Goal: Task Accomplishment & Management: Manage account settings

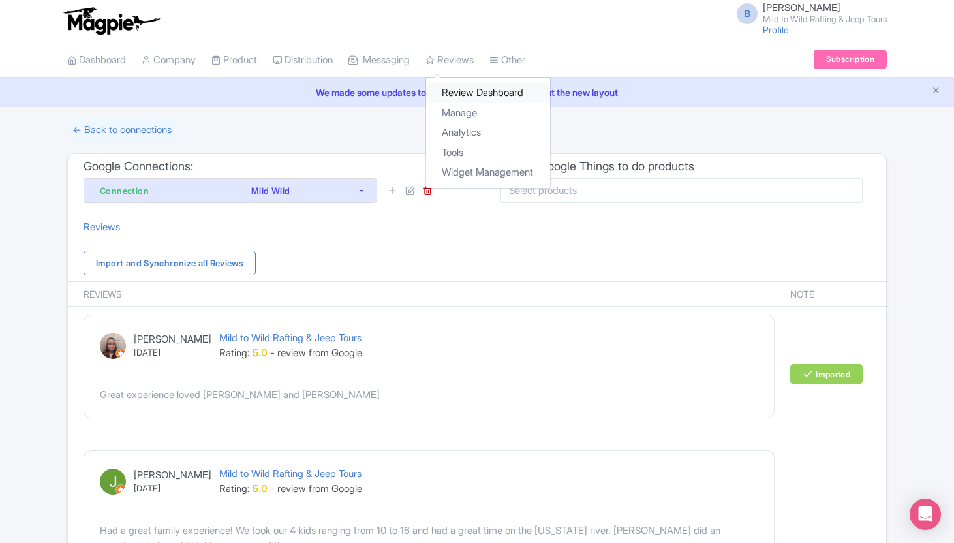
click at [465, 97] on link "Review Dashboard" at bounding box center [488, 93] width 124 height 20
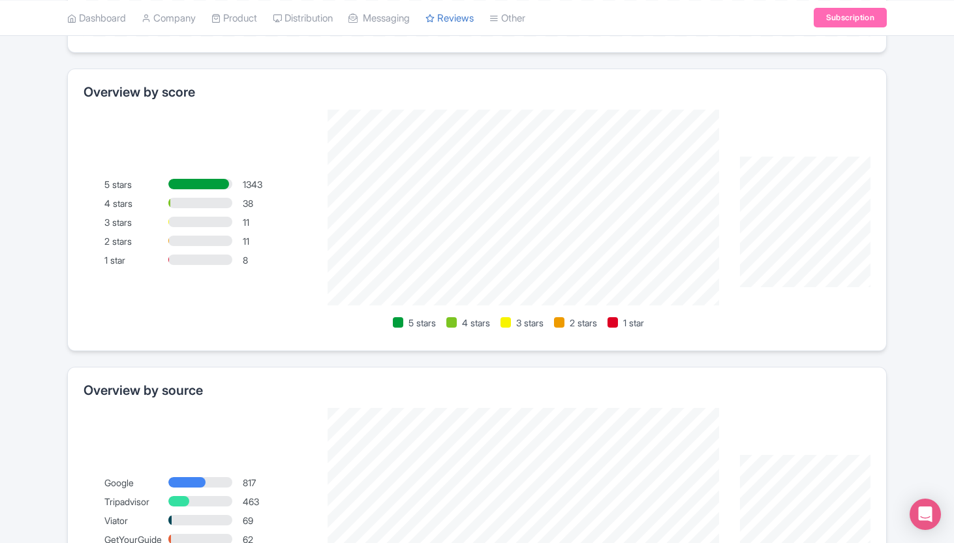
scroll to position [459, 0]
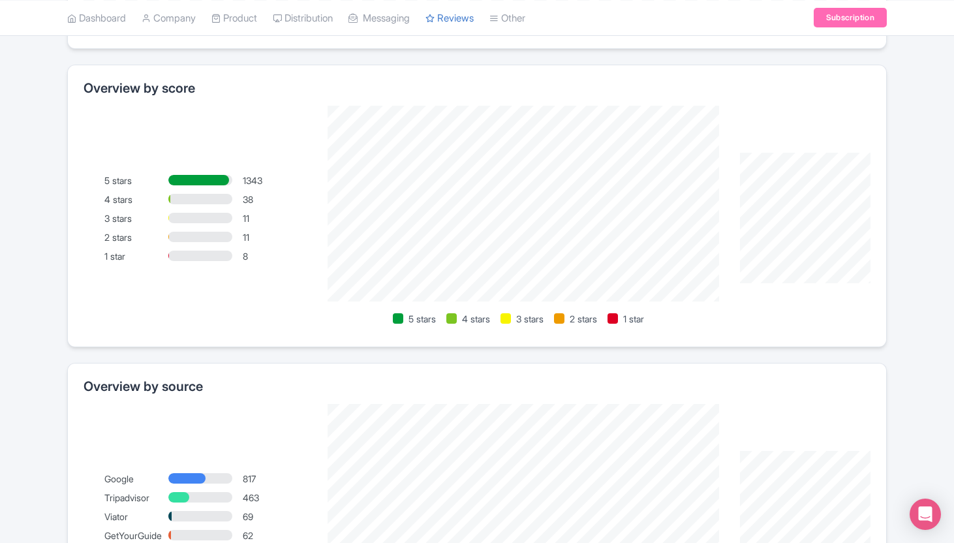
click at [196, 215] on div at bounding box center [200, 218] width 64 height 10
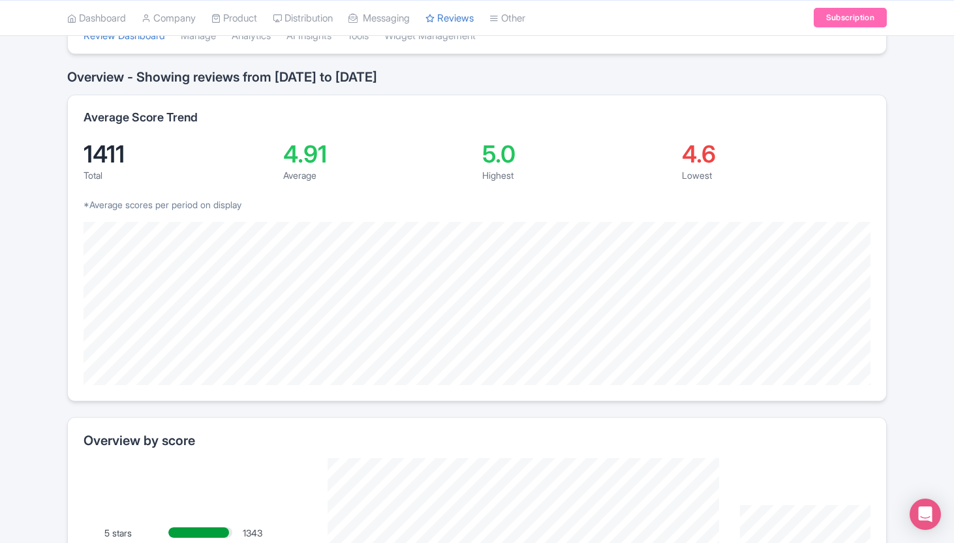
scroll to position [0, 0]
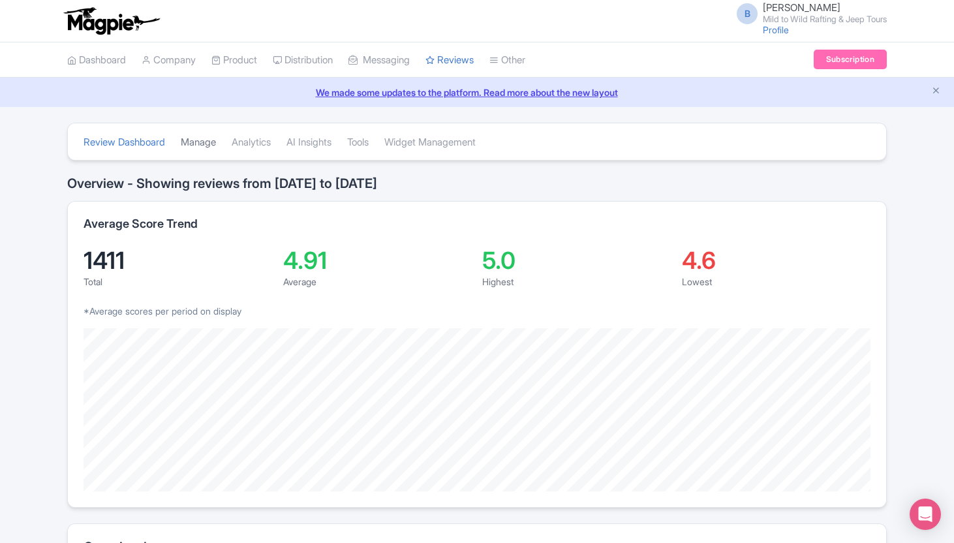
click at [206, 140] on link "Manage" at bounding box center [198, 143] width 35 height 36
click at [204, 144] on link "Manage" at bounding box center [198, 143] width 35 height 36
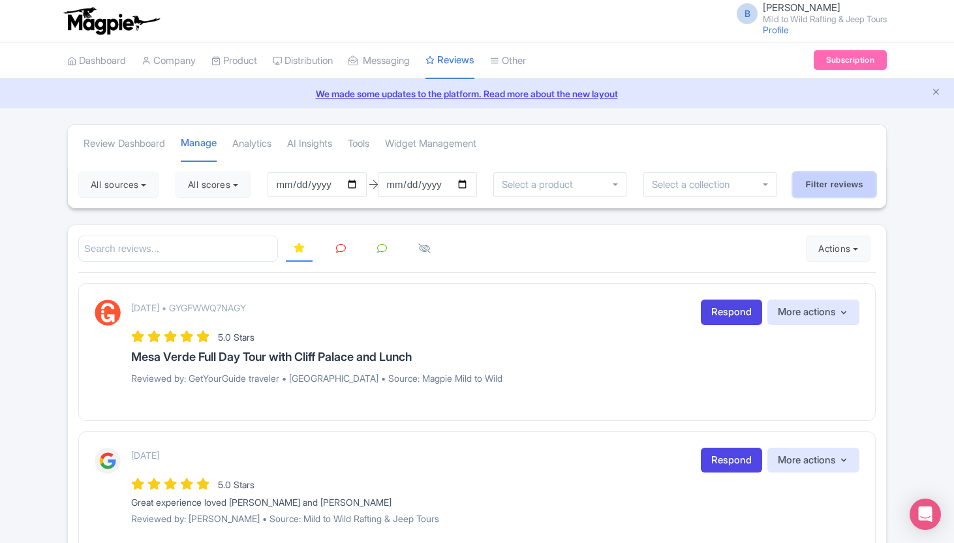
click at [803, 183] on input "Filter reviews" at bounding box center [834, 184] width 83 height 25
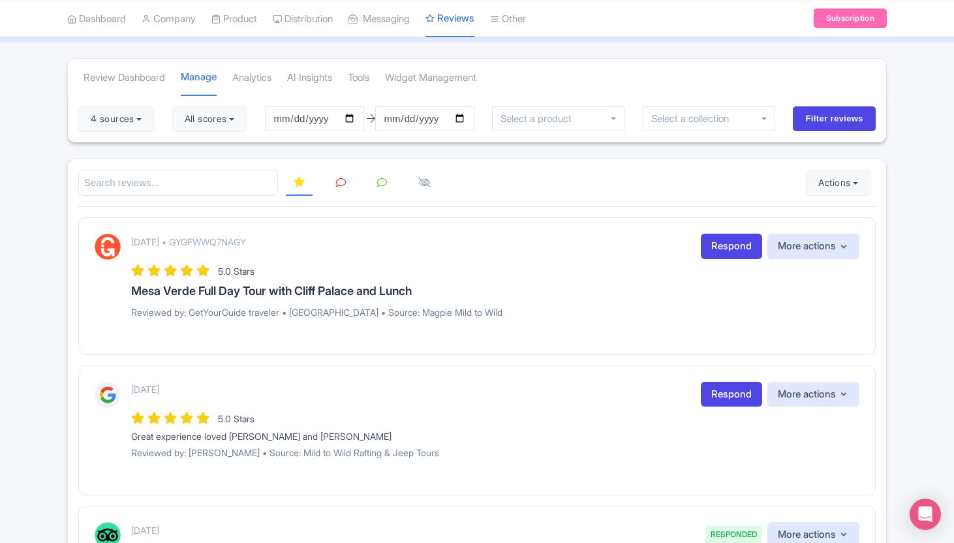
scroll to position [70, 0]
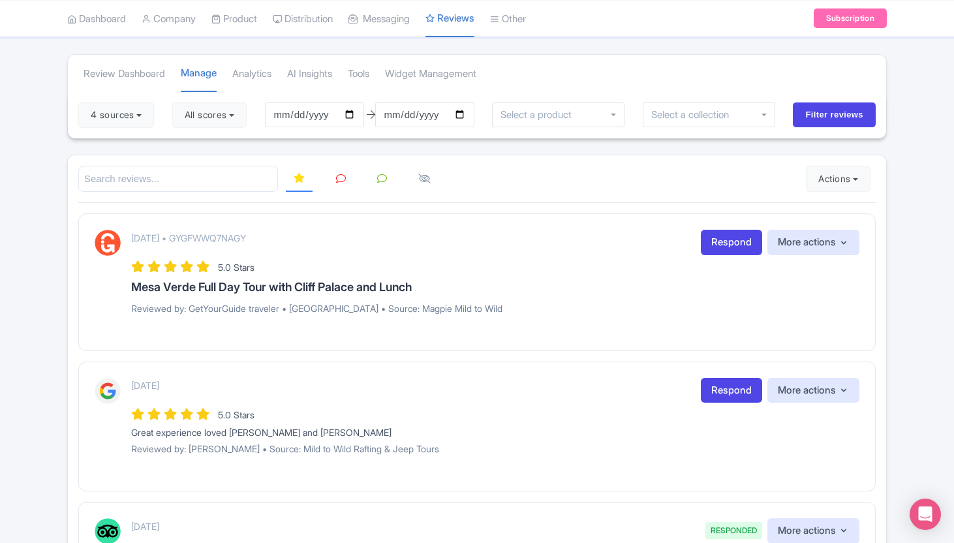
click at [606, 112] on div at bounding box center [558, 114] width 133 height 25
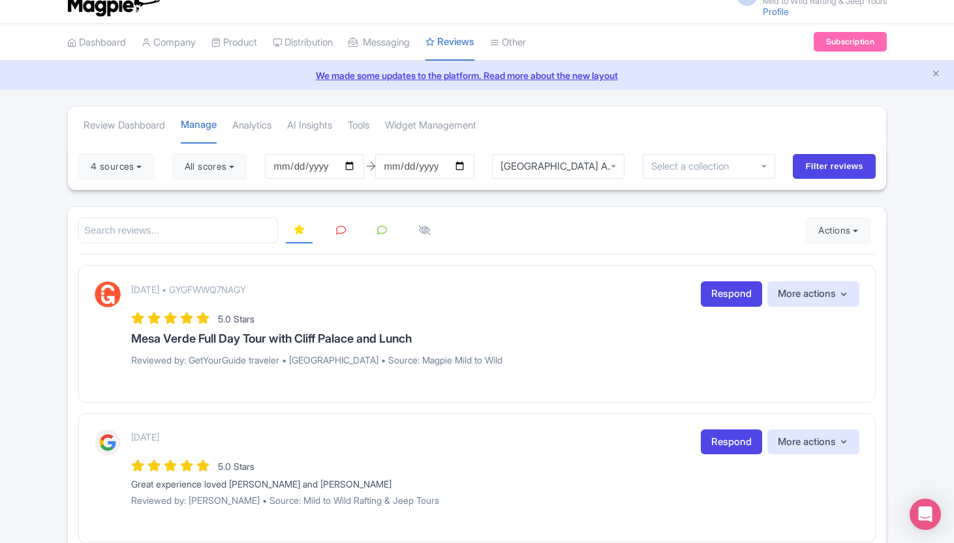
scroll to position [0, 0]
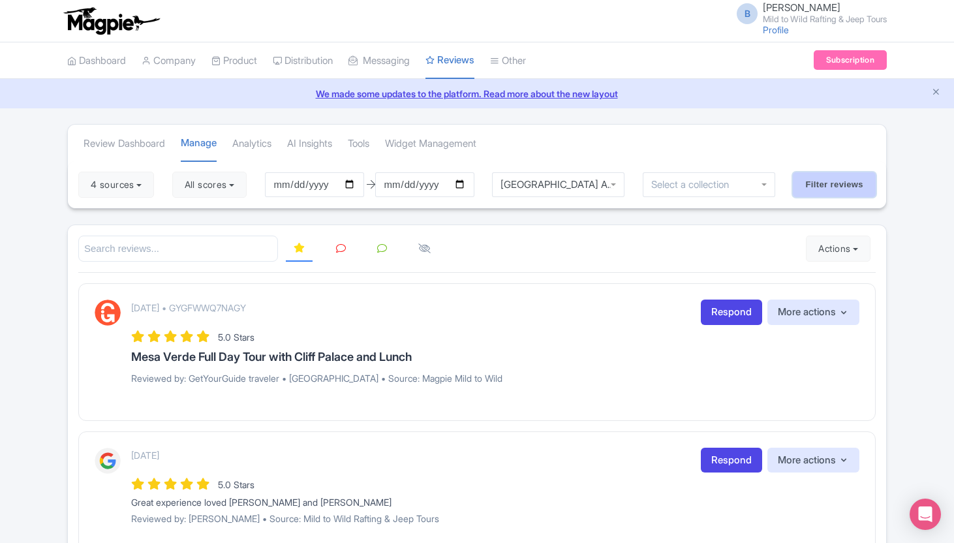
click at [807, 181] on input "Filter reviews" at bounding box center [834, 184] width 83 height 25
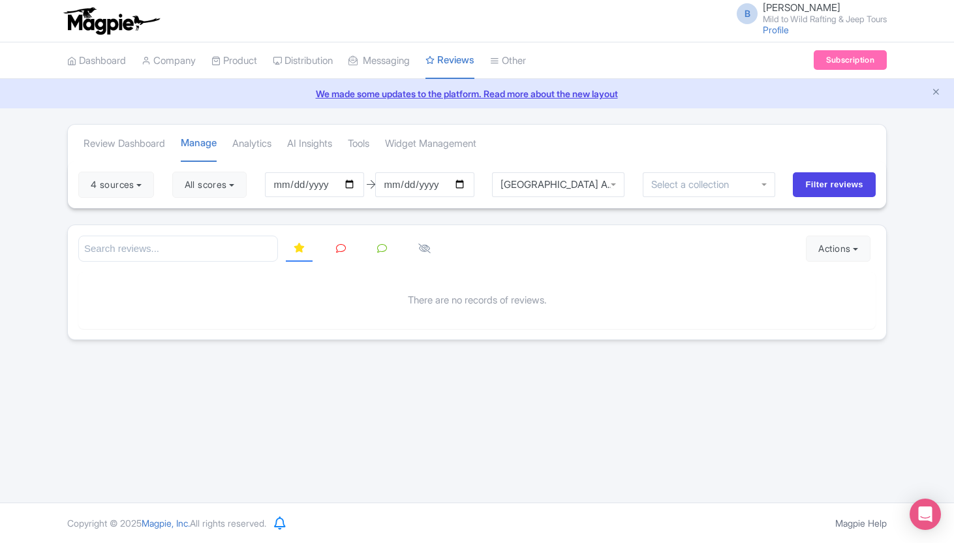
click at [589, 181] on div "[GEOGRAPHIC_DATA] Afternoon Half Day Tour" at bounding box center [558, 185] width 116 height 12
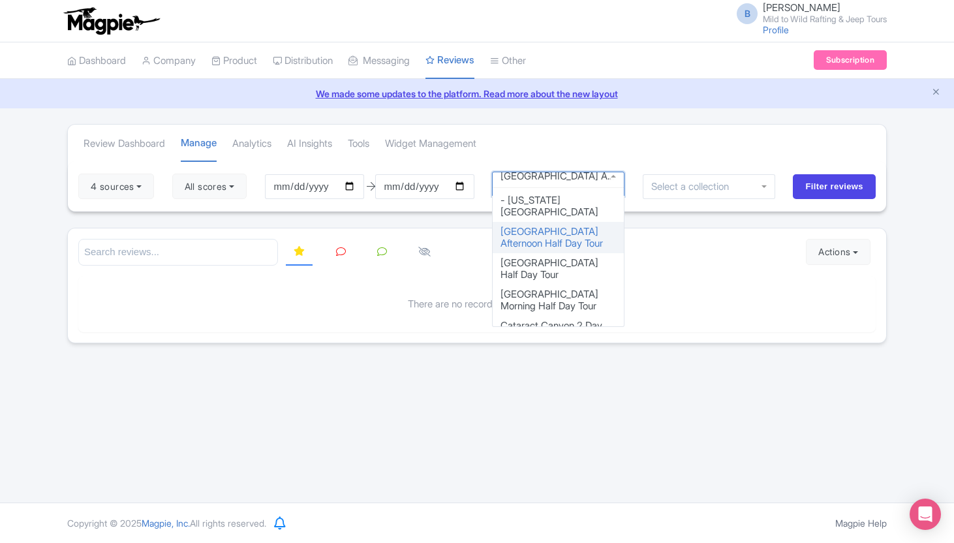
scroll to position [22, 0]
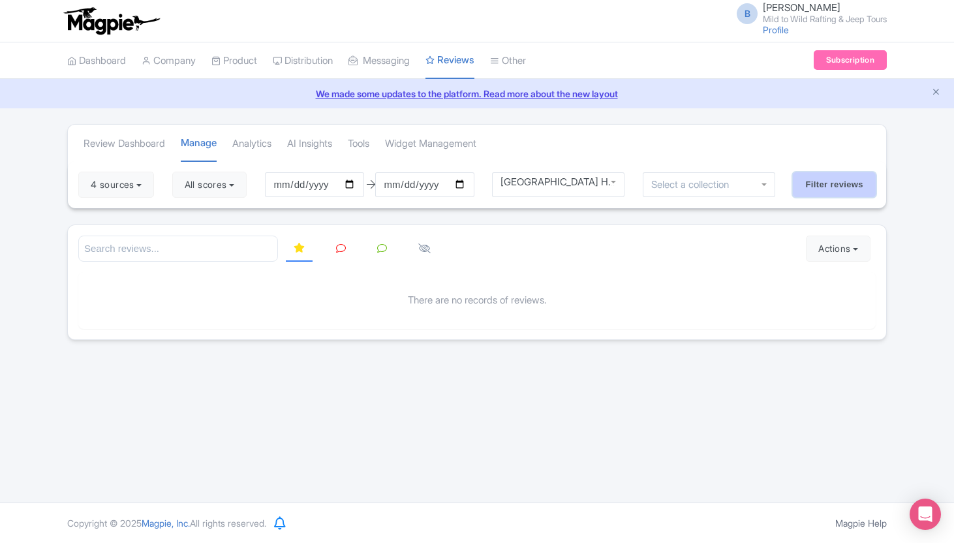
click at [829, 185] on input "Filter reviews" at bounding box center [834, 184] width 83 height 25
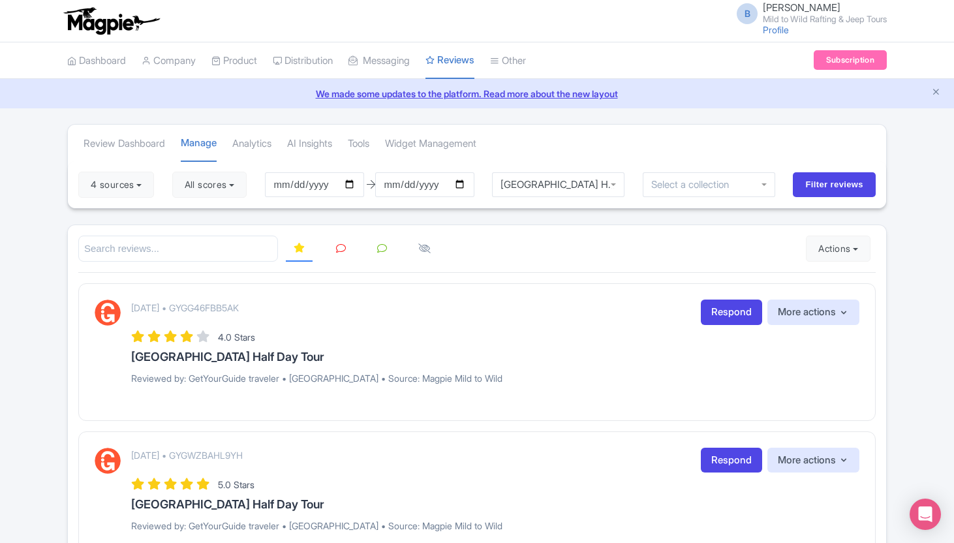
click at [592, 184] on div "[GEOGRAPHIC_DATA] Half Day Tour" at bounding box center [558, 184] width 133 height 25
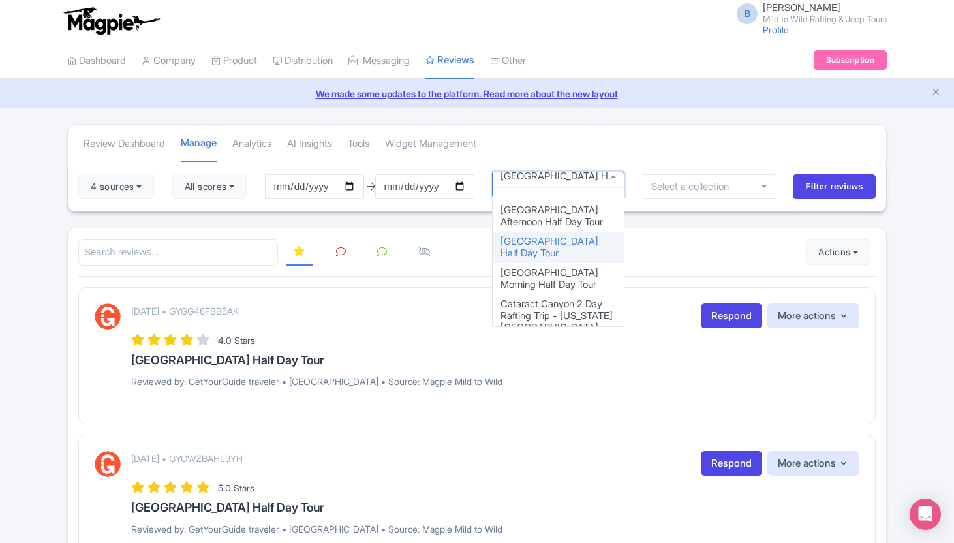
scroll to position [41, 0]
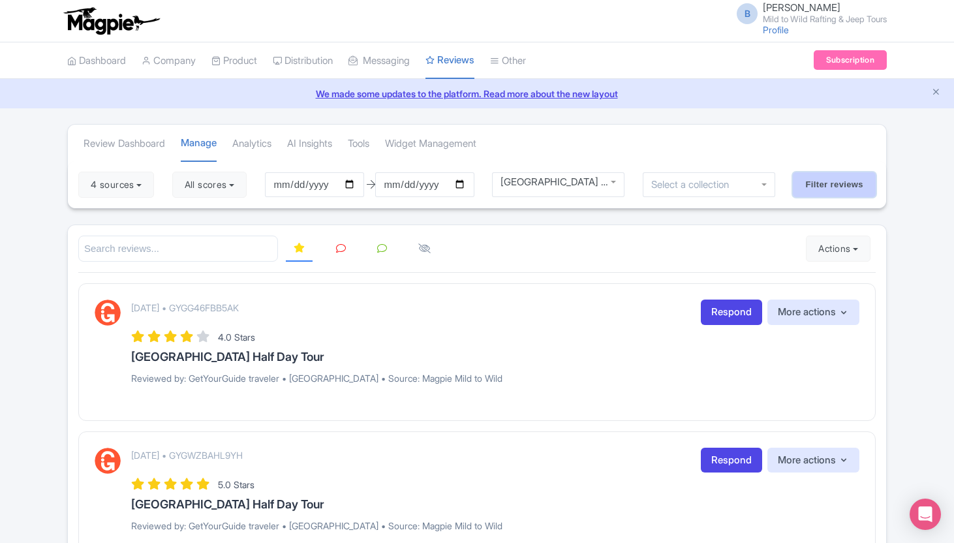
click at [835, 187] on input "Filter reviews" at bounding box center [834, 184] width 83 height 25
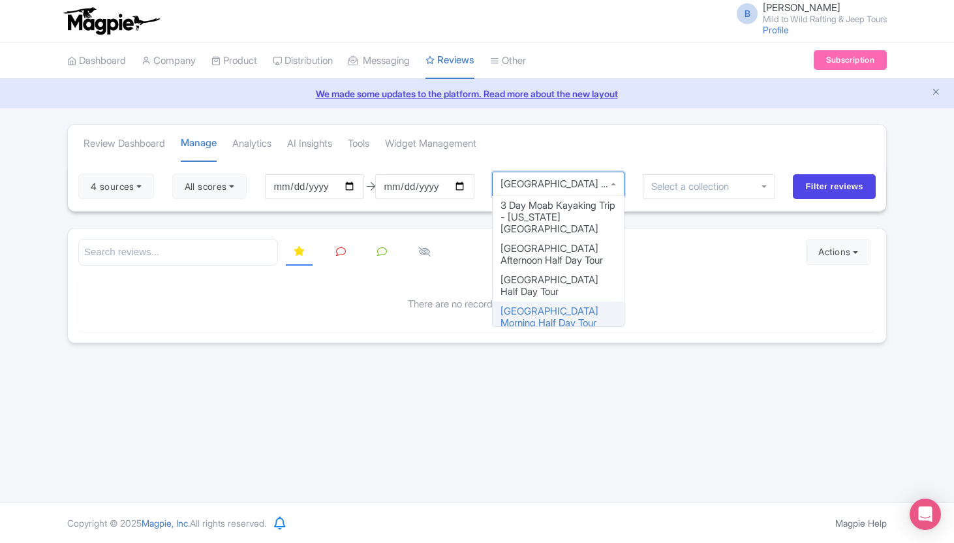
click at [562, 187] on div "[GEOGRAPHIC_DATA] Morning Half Day Tour" at bounding box center [558, 184] width 133 height 25
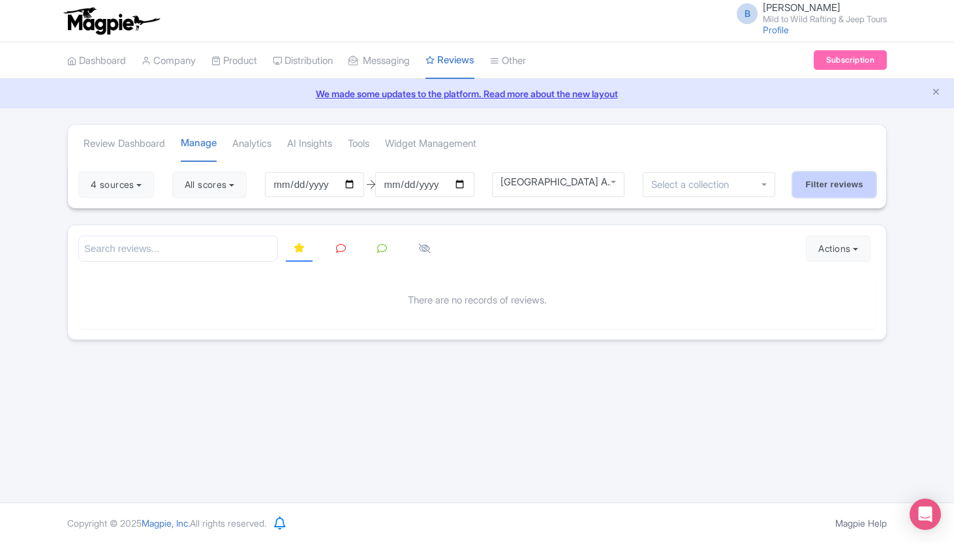
click at [849, 185] on input "Filter reviews" at bounding box center [834, 184] width 83 height 25
click at [581, 182] on div "Arches National Park Afternoon Half Day Tour" at bounding box center [558, 184] width 133 height 25
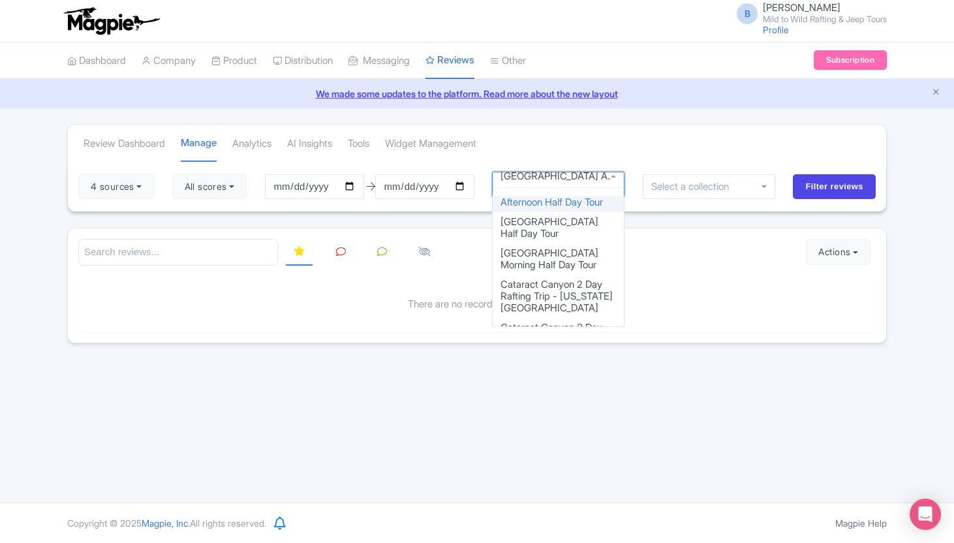
scroll to position [61, 0]
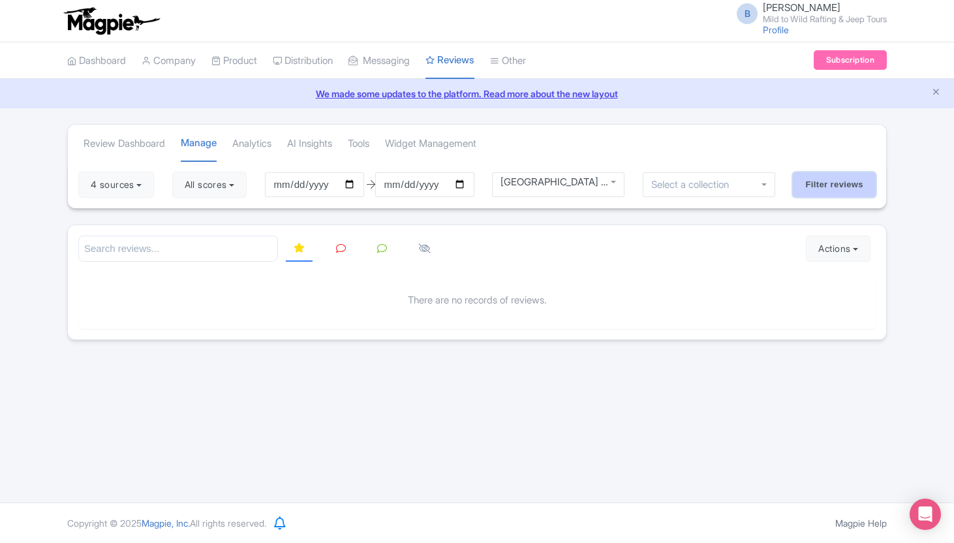
click at [838, 172] on input "Filter reviews" at bounding box center [834, 184] width 83 height 25
click at [575, 189] on div "[GEOGRAPHIC_DATA] Morning Half Day Tour" at bounding box center [558, 184] width 133 height 25
click at [846, 172] on input "Filter reviews" at bounding box center [834, 184] width 83 height 25
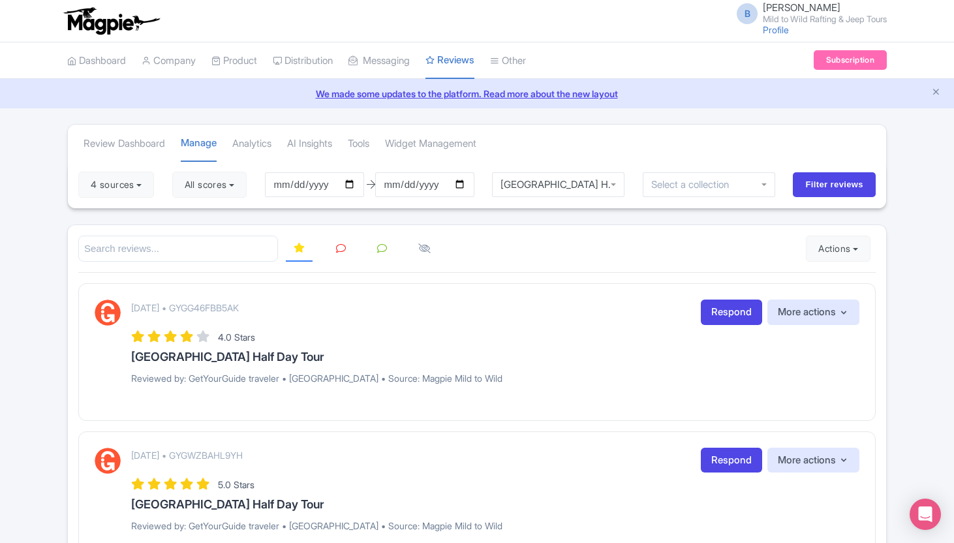
scroll to position [8, 0]
click at [573, 183] on div "[GEOGRAPHIC_DATA] Half Day Tour" at bounding box center [558, 184] width 133 height 25
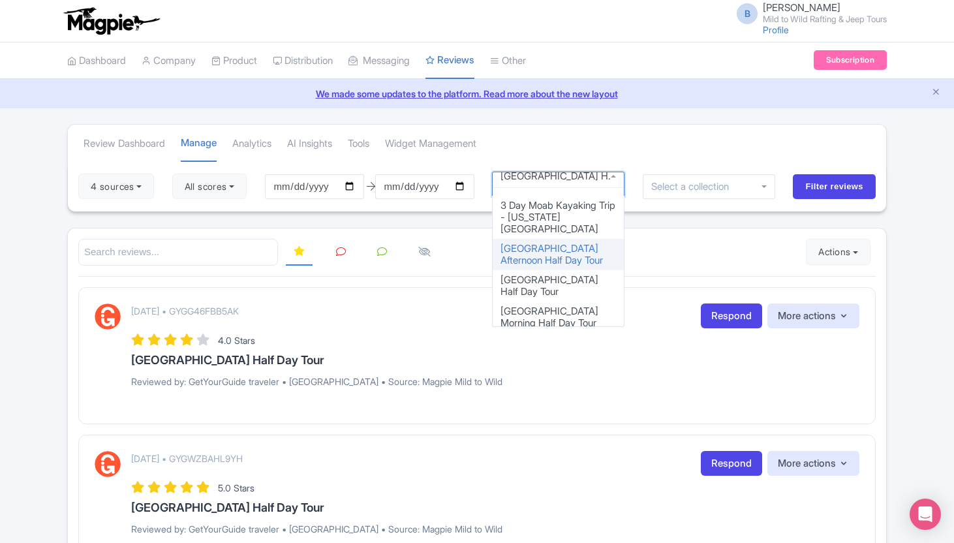
scroll to position [38, 0]
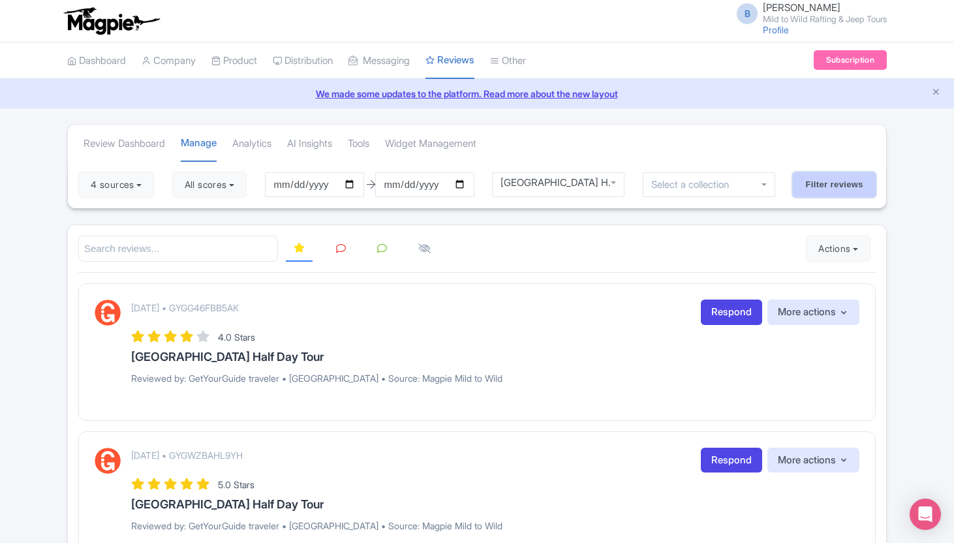
click at [815, 187] on input "Filter reviews" at bounding box center [834, 184] width 83 height 25
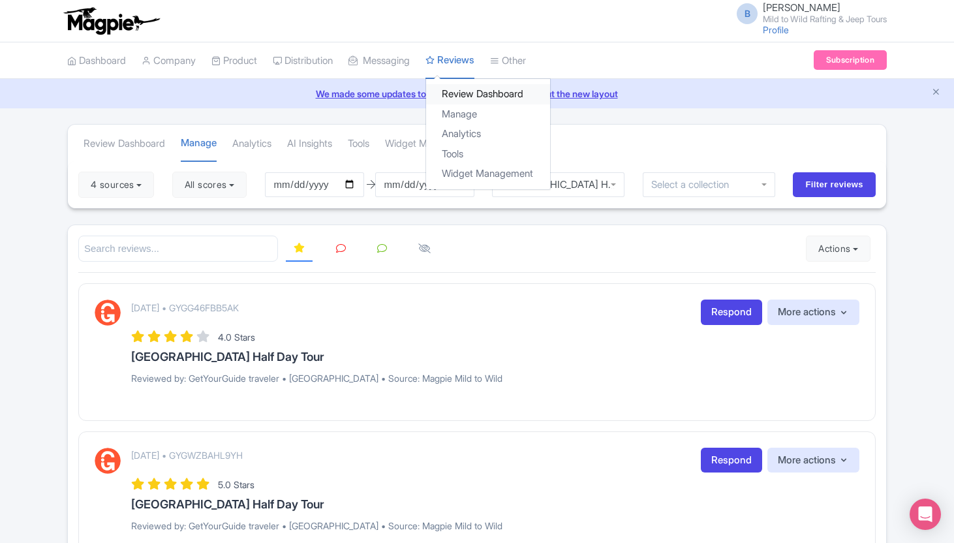
click at [470, 95] on link "Review Dashboard" at bounding box center [488, 94] width 124 height 20
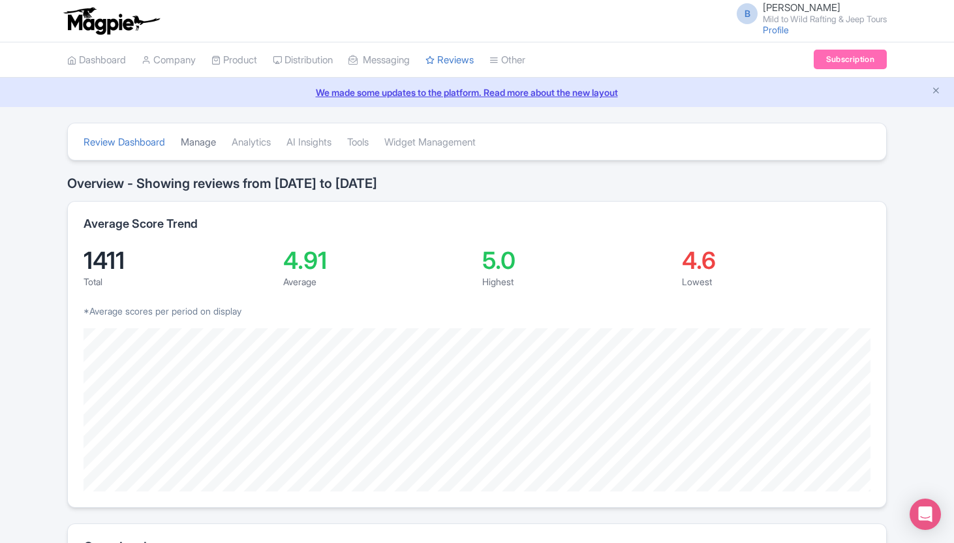
click at [200, 141] on link "Manage" at bounding box center [198, 143] width 35 height 36
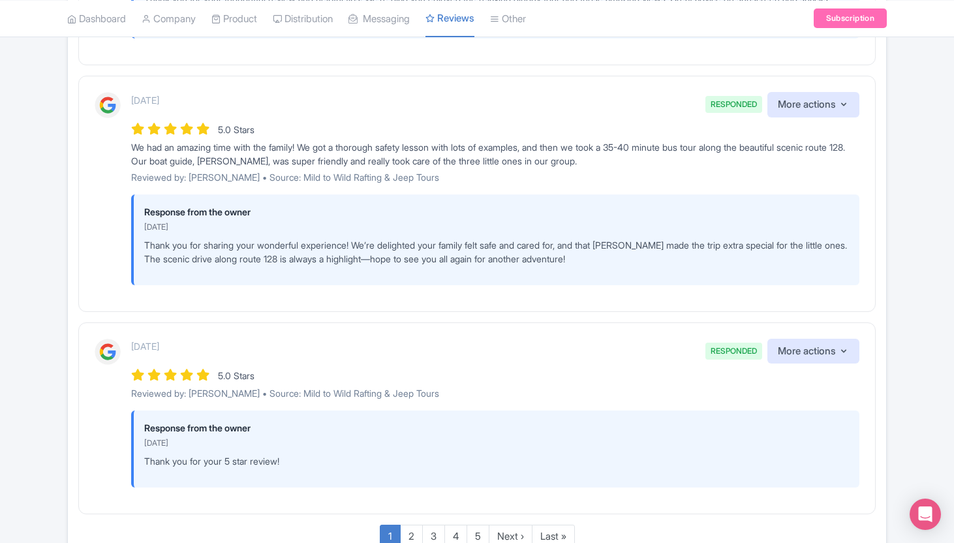
scroll to position [1915, 0]
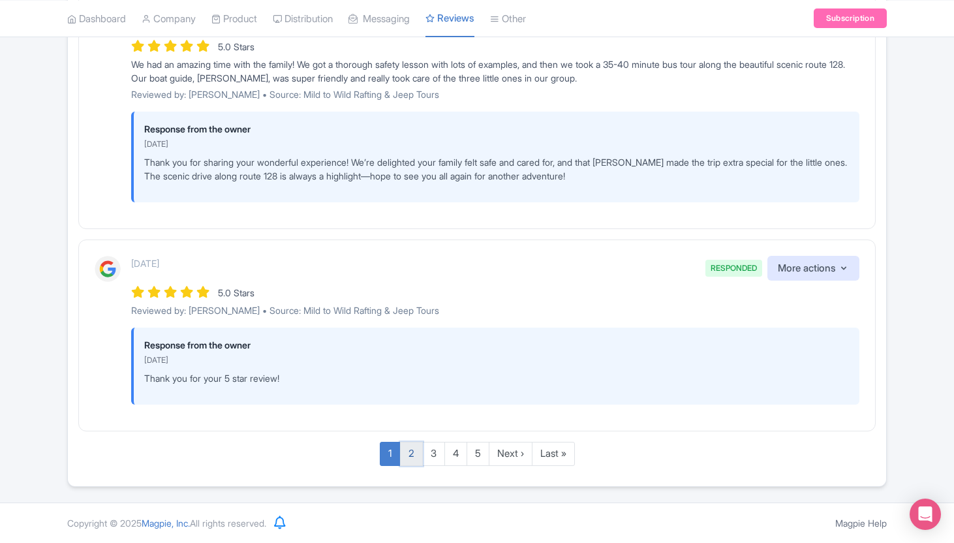
click at [407, 453] on link "2" at bounding box center [411, 454] width 23 height 24
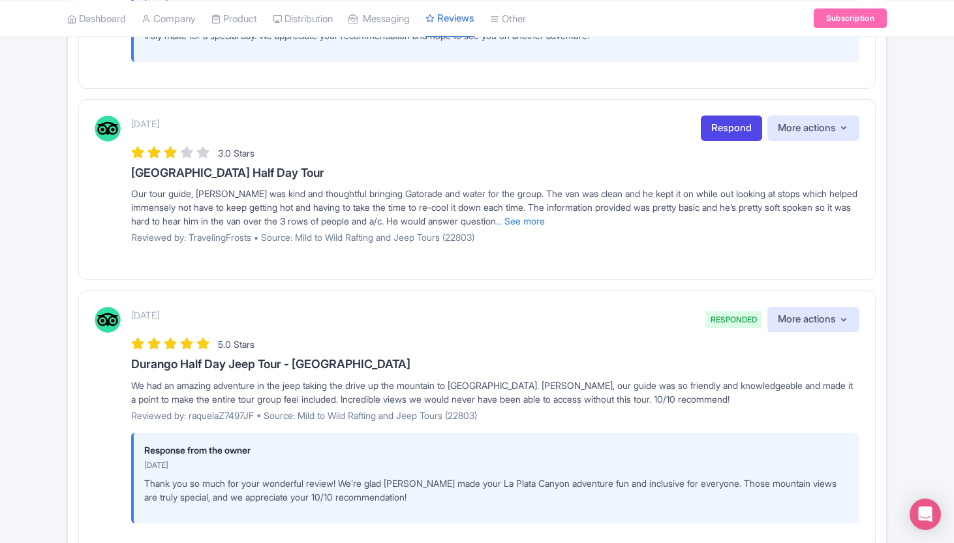
scroll to position [959, 0]
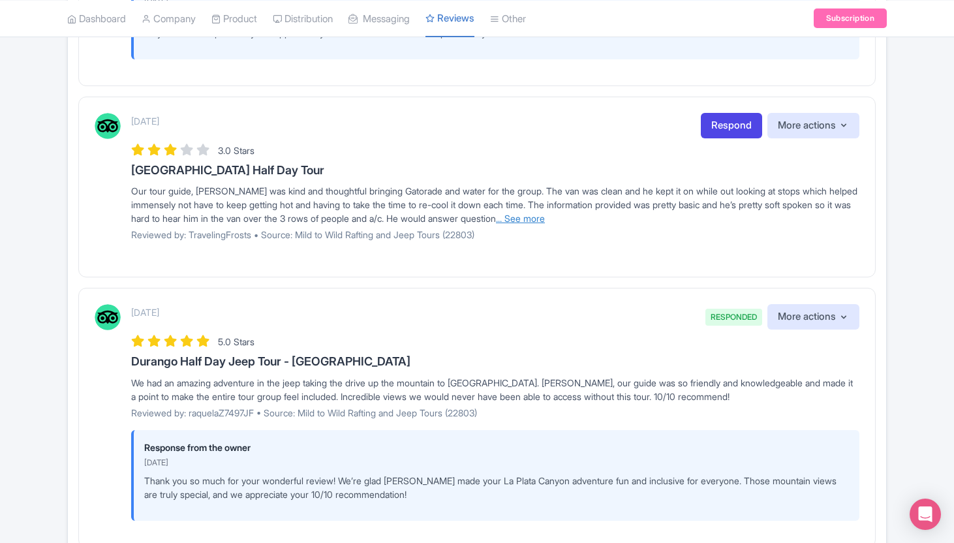
click at [545, 219] on link "... See more" at bounding box center [520, 218] width 49 height 11
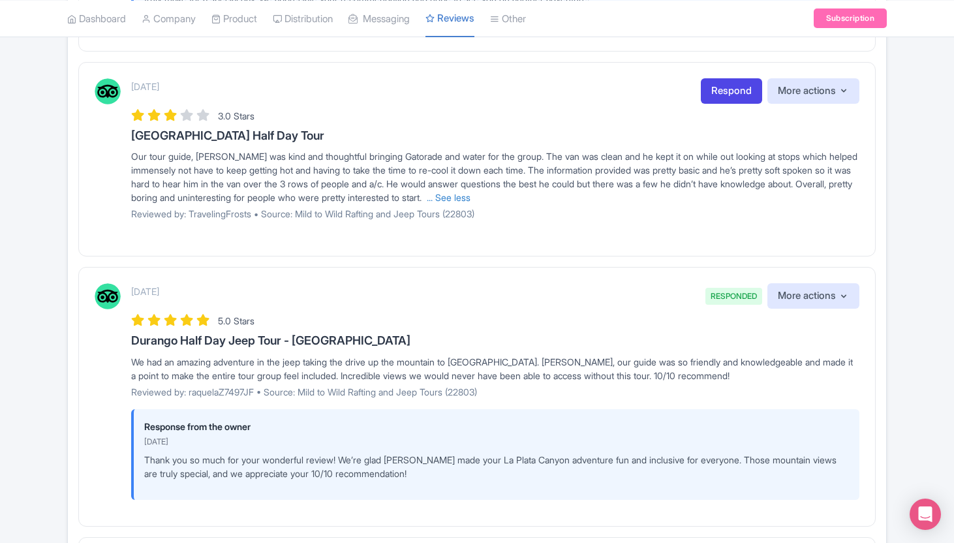
scroll to position [994, 0]
click at [470, 199] on link "... See less" at bounding box center [449, 196] width 44 height 11
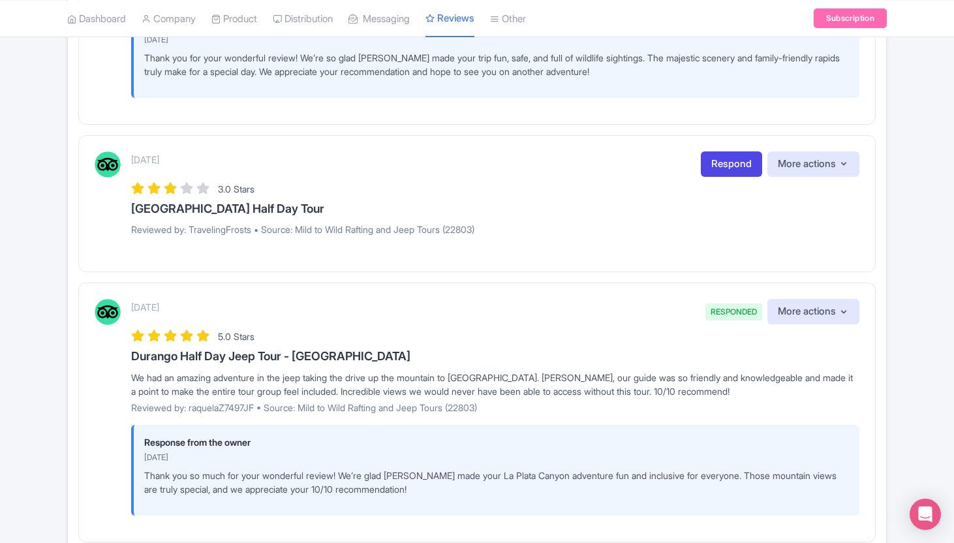
scroll to position [922, 0]
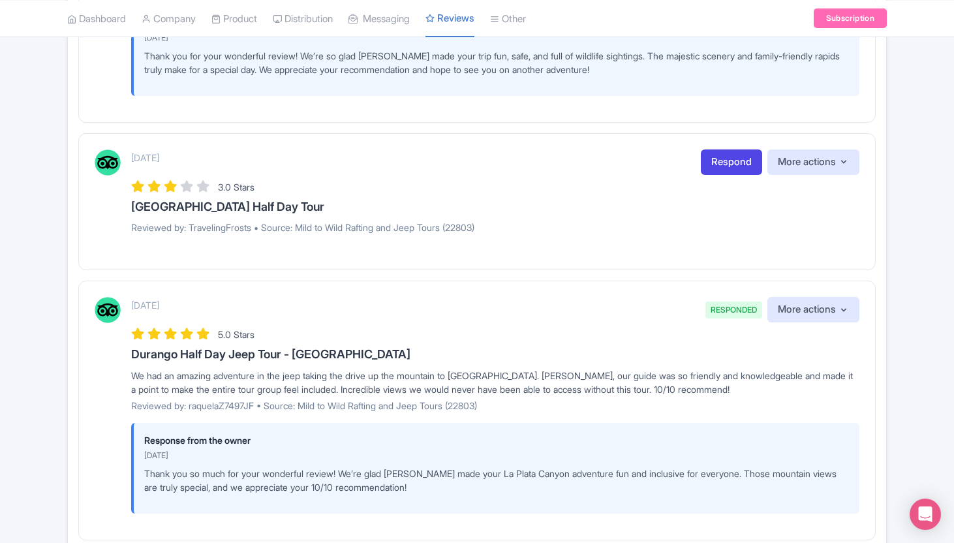
click at [465, 226] on p "Reviewed by: TravelingFrosts • Source: Mild to Wild Rafting and Jeep Tours (228…" at bounding box center [495, 228] width 728 height 14
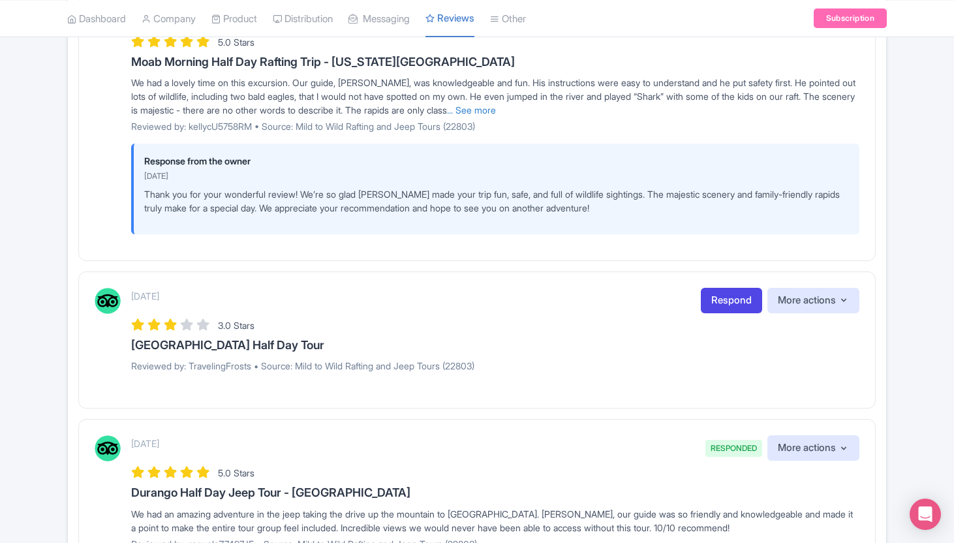
scroll to position [780, 0]
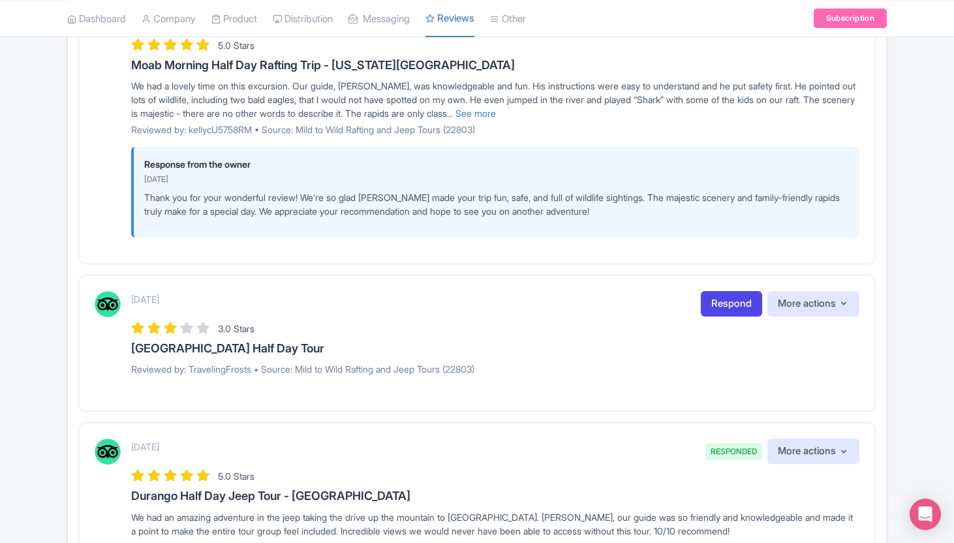
click at [215, 342] on h3 "[GEOGRAPHIC_DATA] Half Day Tour" at bounding box center [495, 348] width 728 height 13
click at [217, 353] on h3 "[GEOGRAPHIC_DATA] Half Day Tour" at bounding box center [495, 348] width 728 height 13
click at [218, 372] on p "Reviewed by: TravelingFrosts • Source: Mild to Wild Rafting and Jeep Tours (228…" at bounding box center [495, 369] width 728 height 14
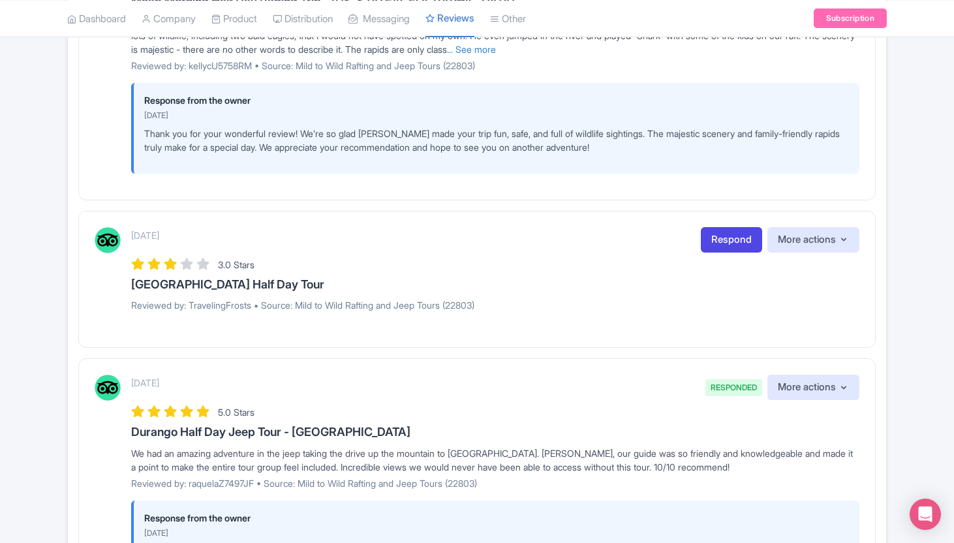
scroll to position [827, 0]
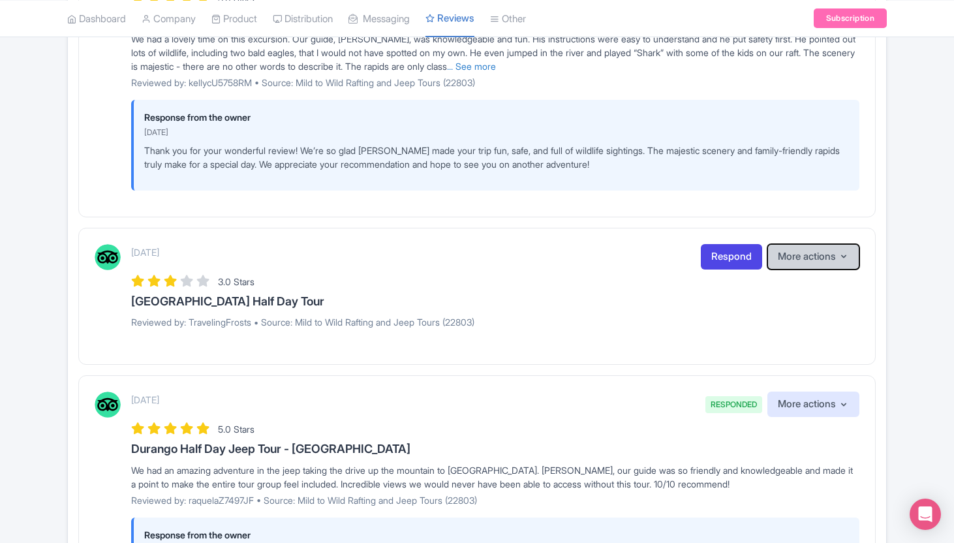
click at [846, 257] on icon "button" at bounding box center [843, 256] width 10 height 10
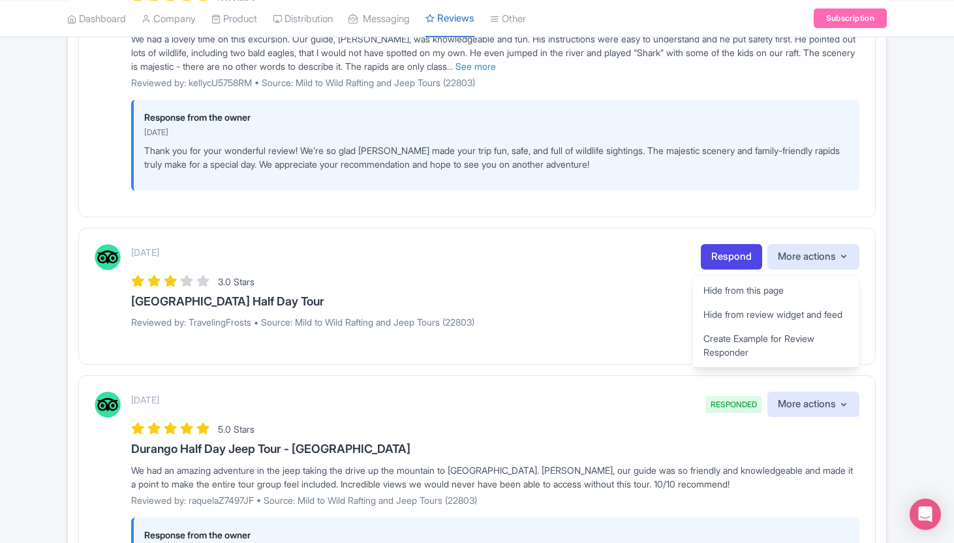
click at [265, 301] on h3 "[GEOGRAPHIC_DATA] Half Day Tour" at bounding box center [495, 301] width 728 height 13
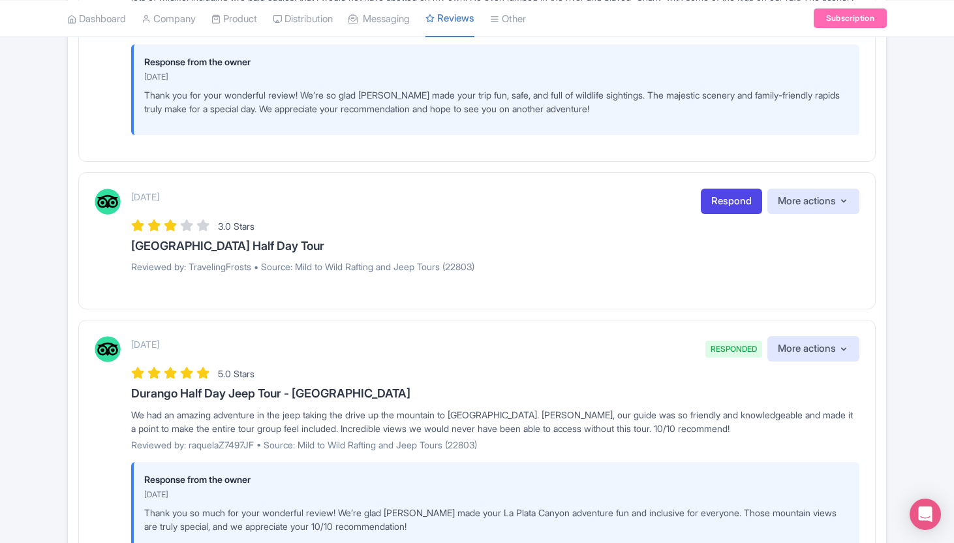
scroll to position [880, 0]
